Goal: Browse casually: Explore the website without a specific task or goal

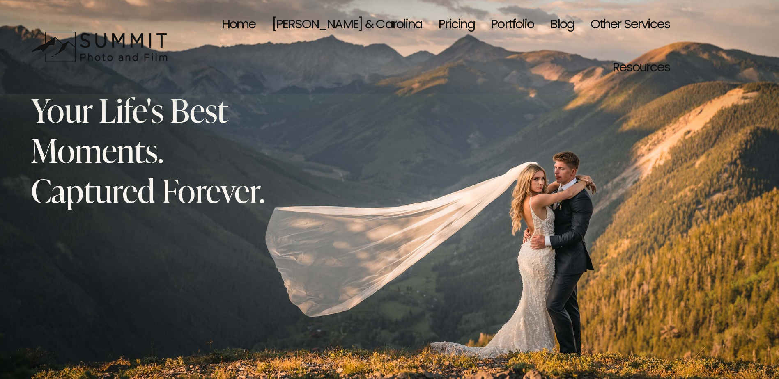
click at [719, 85] on div "Your Life's Best Moments. Captured Forever. Let’s Capture Your Moment Wedding &…" at bounding box center [389, 340] width 779 height 541
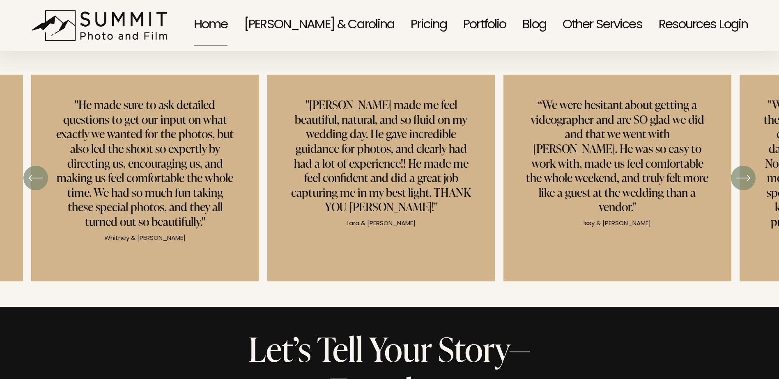
scroll to position [3168, 0]
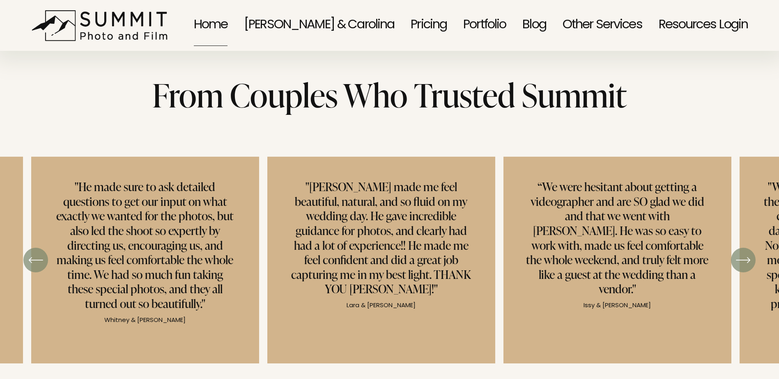
click at [738, 253] on icon "\a \a \a Next\a \a" at bounding box center [742, 260] width 15 height 15
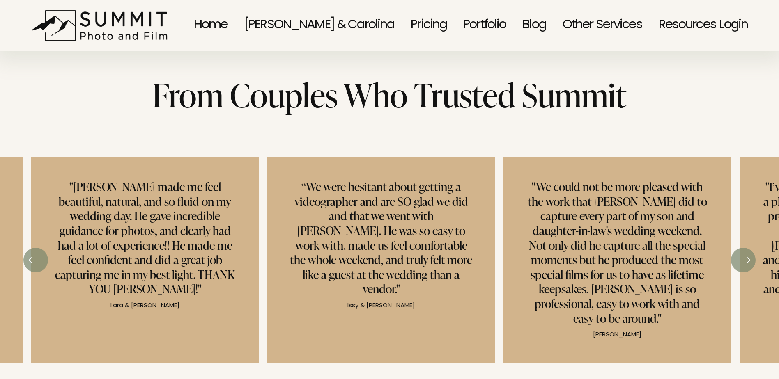
click at [737, 253] on icon "\a \a \a Next\a \a" at bounding box center [742, 260] width 15 height 15
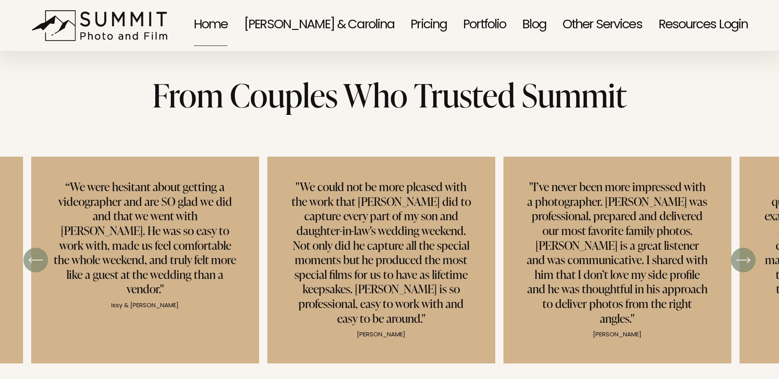
click at [737, 253] on icon "\a \a \a Next\a \a" at bounding box center [742, 260] width 15 height 15
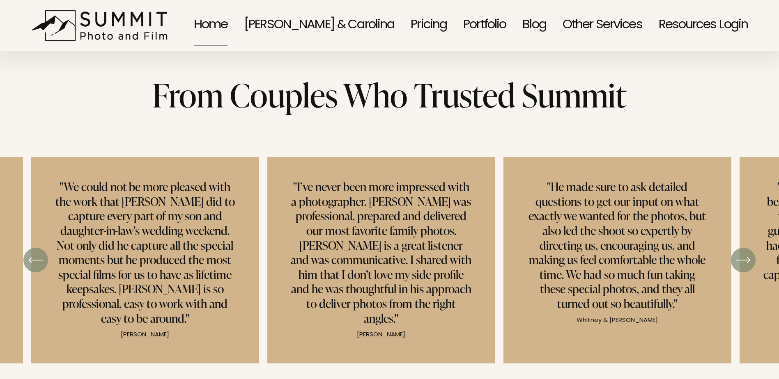
click at [737, 253] on icon "\a \a \a Next\a \a" at bounding box center [742, 260] width 15 height 15
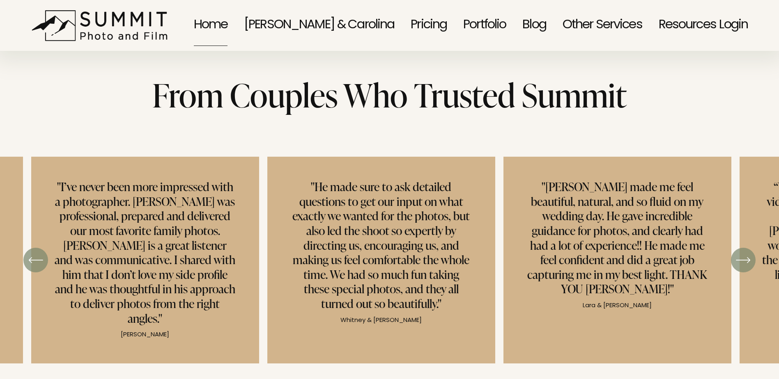
click at [737, 253] on icon "\a \a \a Next\a \a" at bounding box center [742, 260] width 15 height 15
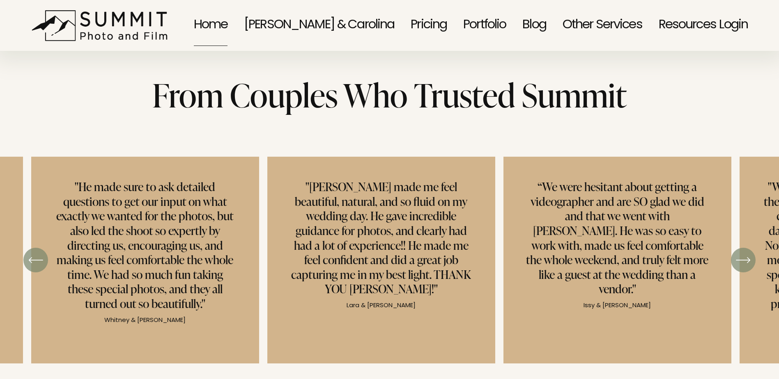
click at [737, 253] on icon "\a \a \a Next\a \a" at bounding box center [742, 260] width 15 height 15
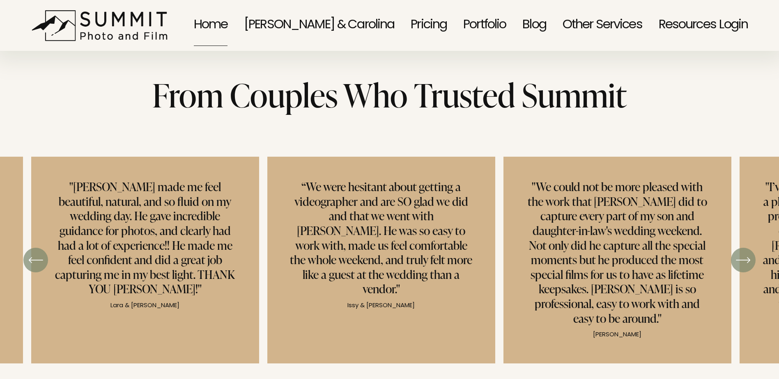
click at [737, 253] on icon "\a \a \a Next\a \a" at bounding box center [742, 260] width 15 height 15
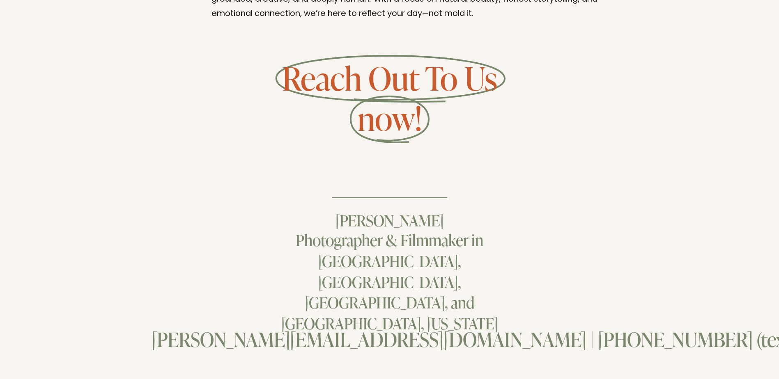
scroll to position [5101, 0]
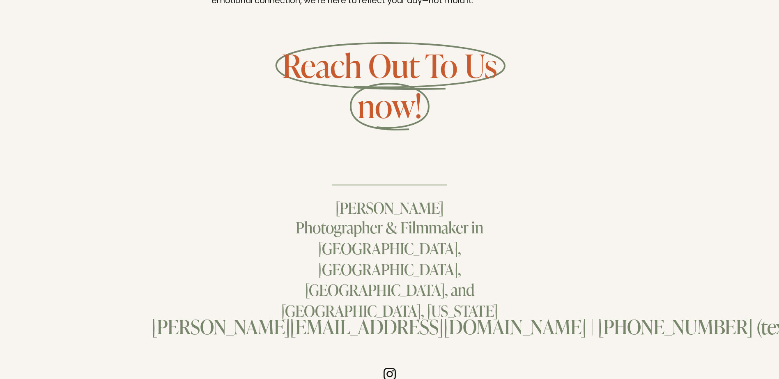
click at [451, 262] on div "Photographer & Filmmaker in [GEOGRAPHIC_DATA], [GEOGRAPHIC_DATA], [GEOGRAPHIC_D…" at bounding box center [389, 284] width 236 height 135
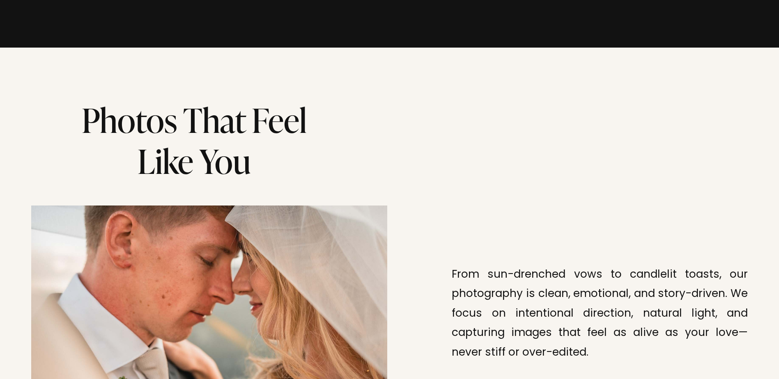
scroll to position [2134, 0]
